Goal: Task Accomplishment & Management: Manage account settings

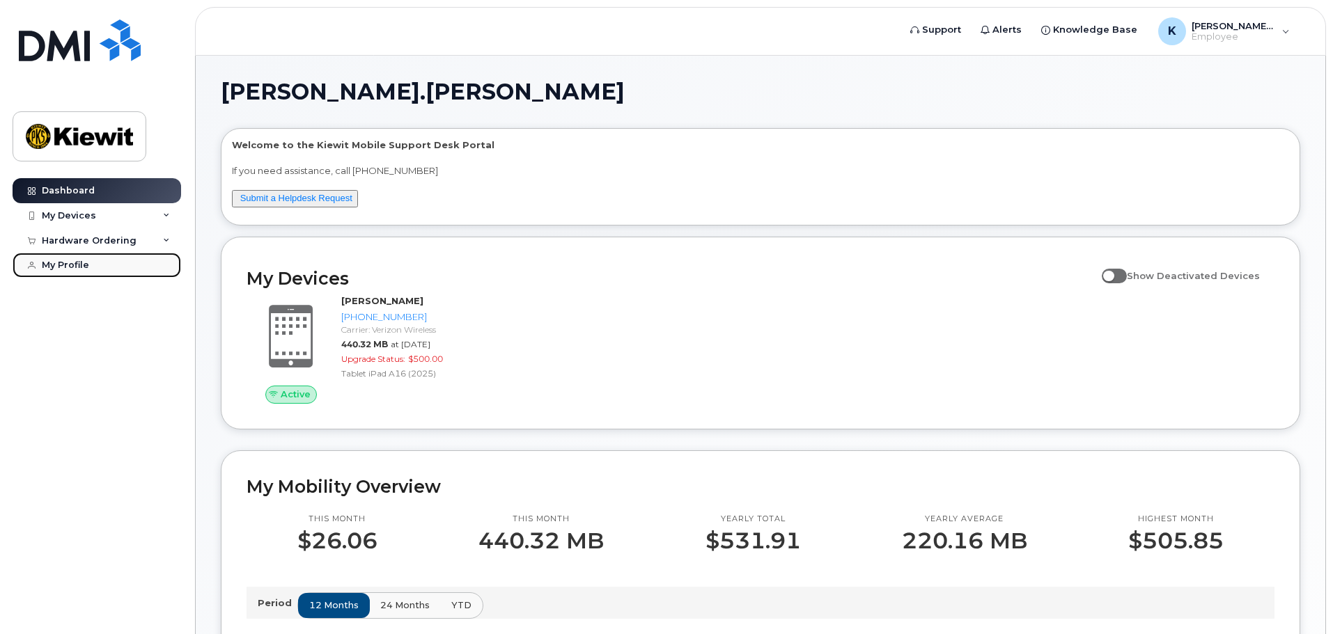
click at [58, 259] on link "My Profile" at bounding box center [97, 265] width 169 height 25
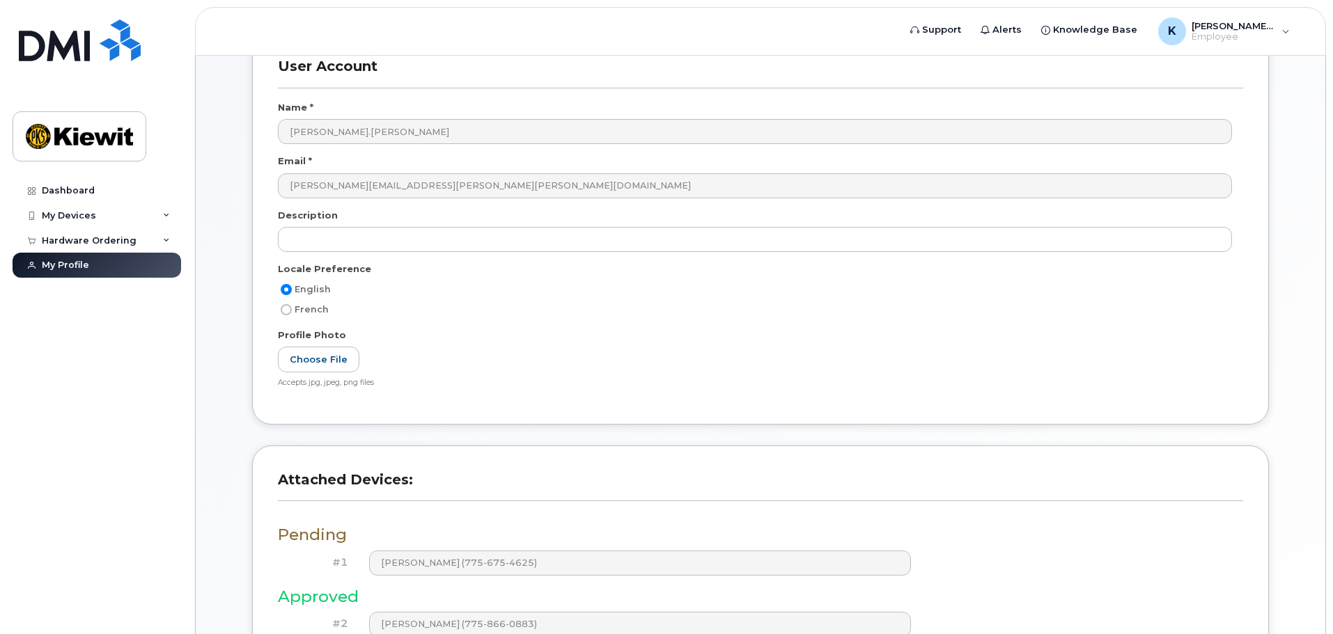
scroll to position [254, 0]
